Goal: Find specific page/section: Find specific page/section

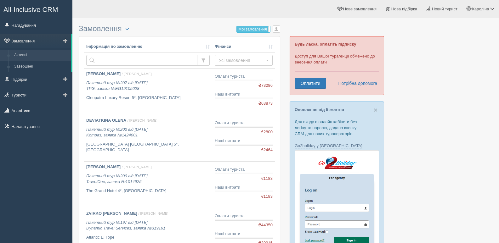
scroll to position [31, 0]
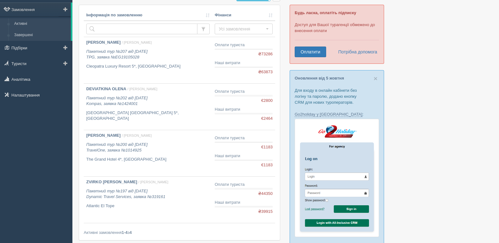
click at [29, 36] on link "Завершені" at bounding box center [41, 35] width 60 height 11
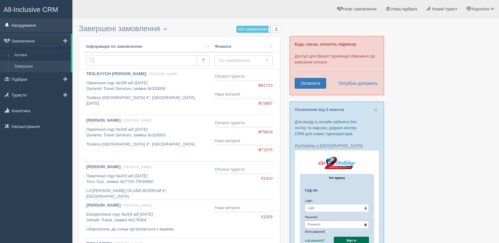
click at [29, 26] on link "Нагадування" at bounding box center [36, 25] width 72 height 14
